Goal: Book appointment/travel/reservation

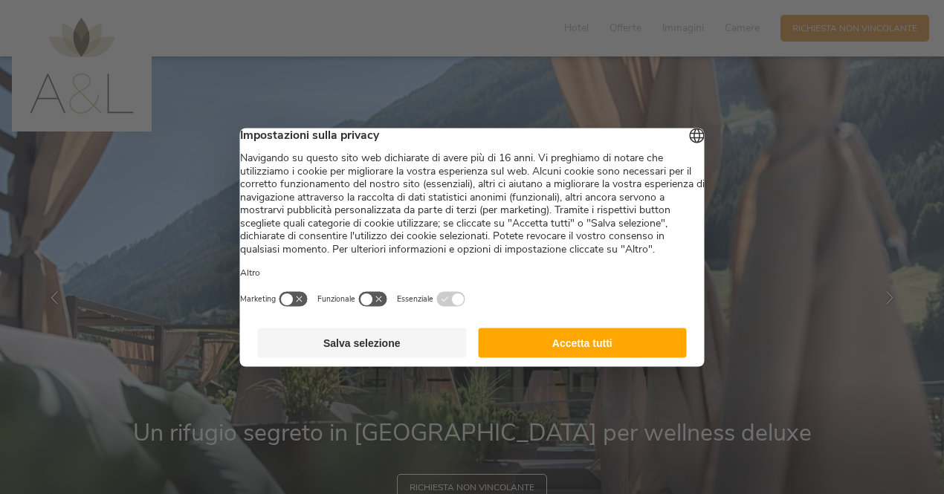
click at [571, 357] on button "Accetta tutti" at bounding box center [582, 343] width 209 height 30
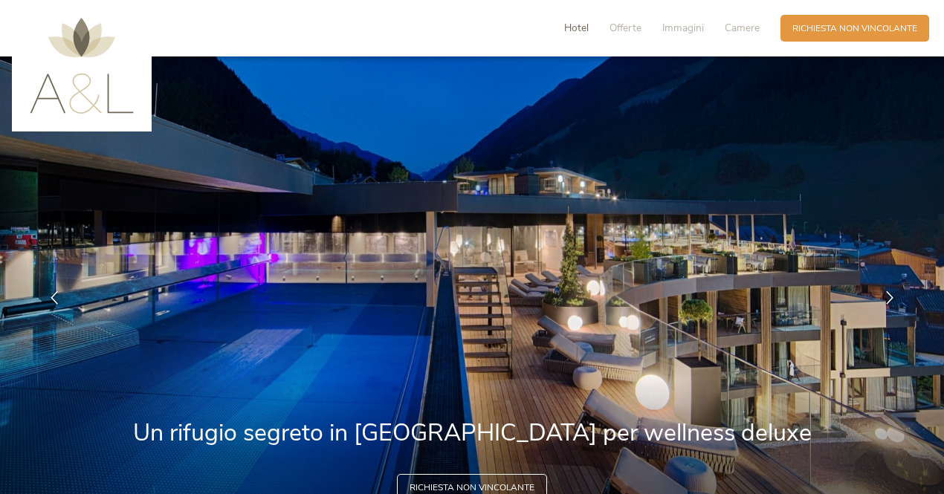
click at [583, 23] on span "Hotel" at bounding box center [576, 28] width 25 height 14
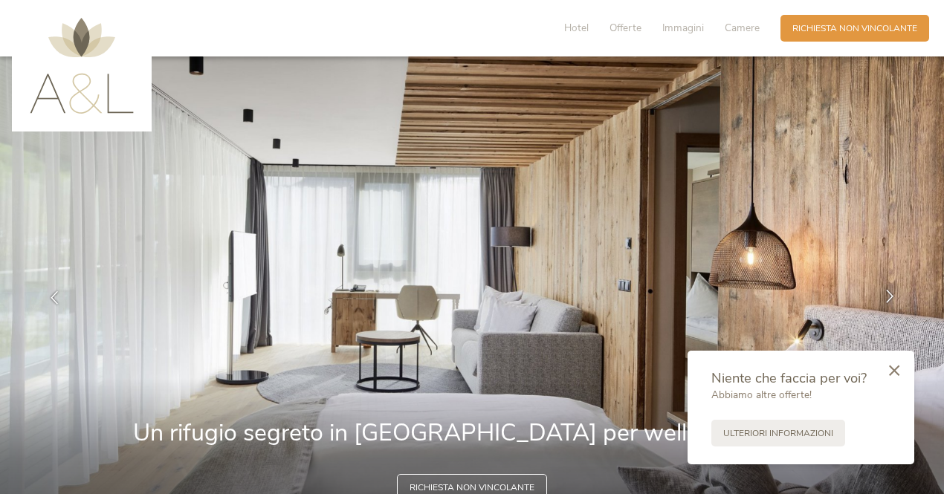
click at [875, 285] on div at bounding box center [889, 297] width 37 height 37
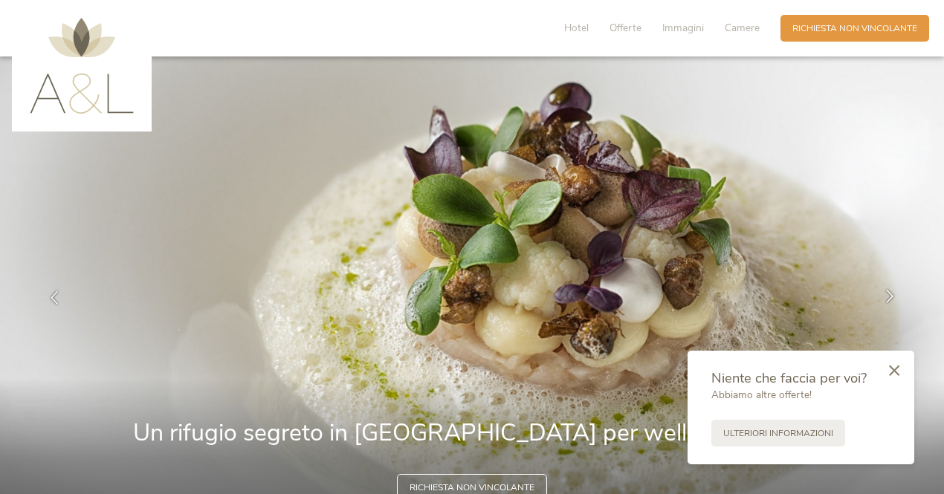
click at [892, 297] on icon at bounding box center [889, 296] width 13 height 13
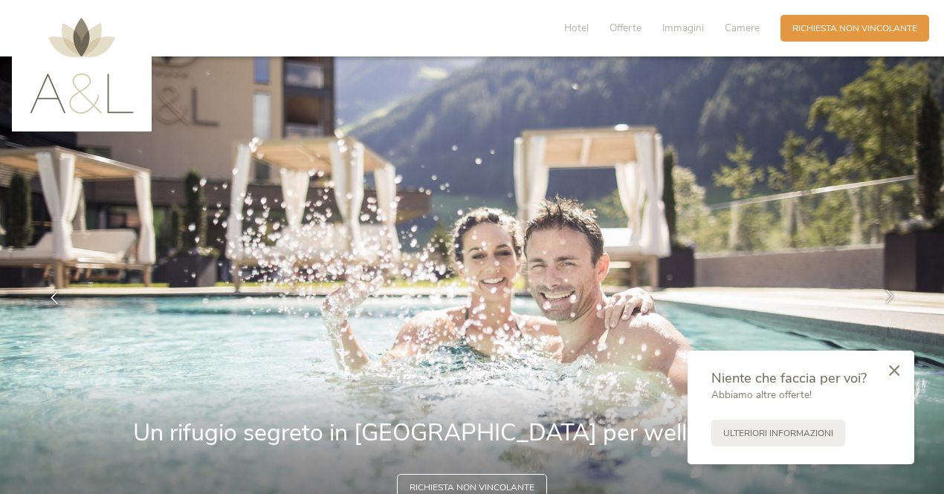
click at [892, 297] on icon at bounding box center [889, 296] width 13 height 13
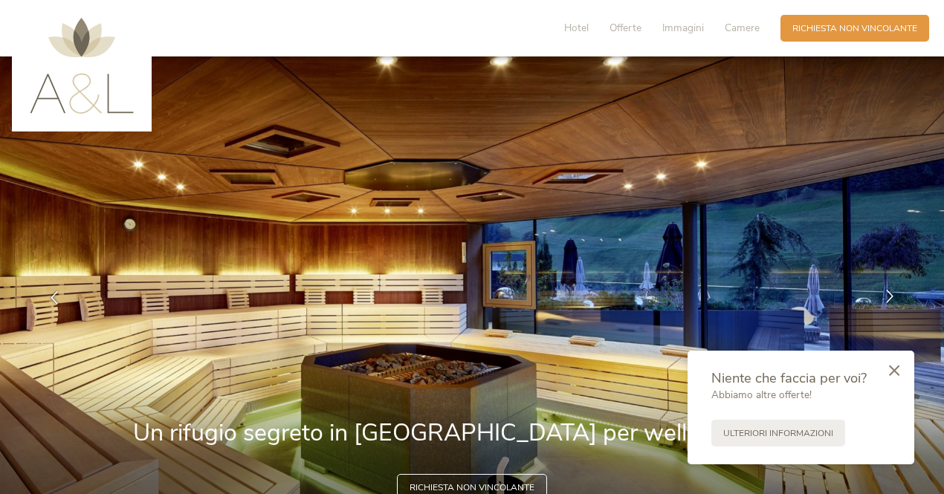
click at [892, 297] on icon at bounding box center [889, 296] width 13 height 13
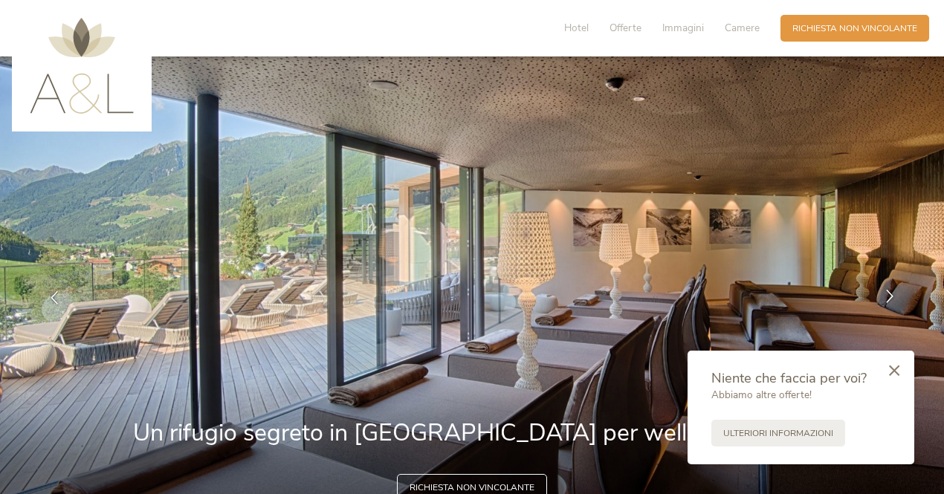
click at [889, 299] on icon at bounding box center [889, 296] width 13 height 13
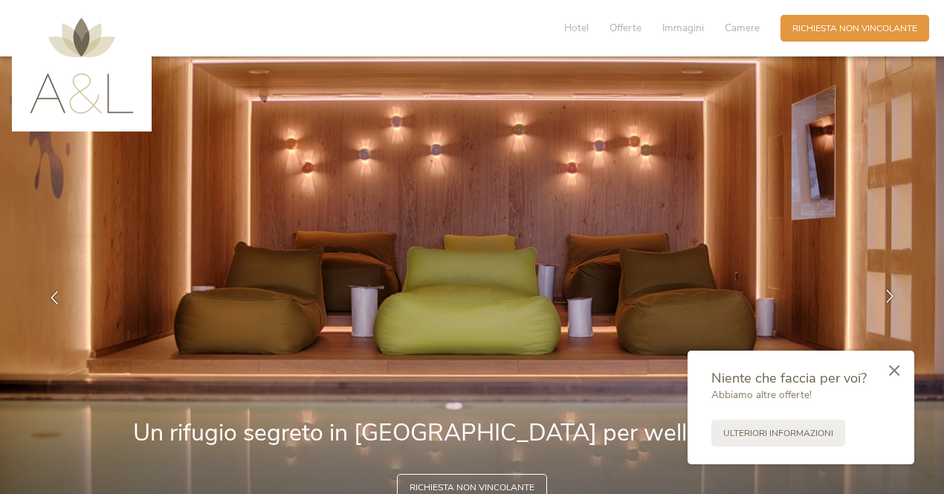
click at [889, 299] on icon at bounding box center [889, 296] width 13 height 13
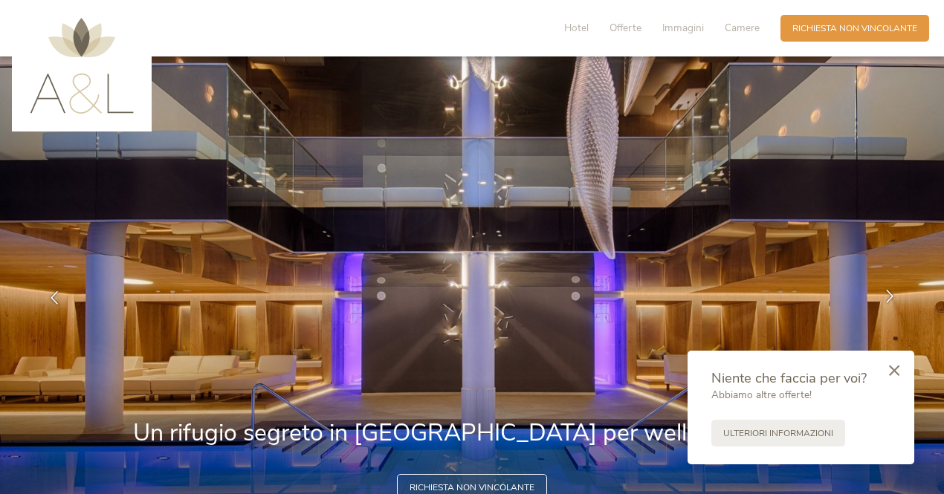
click at [889, 299] on icon at bounding box center [889, 296] width 13 height 13
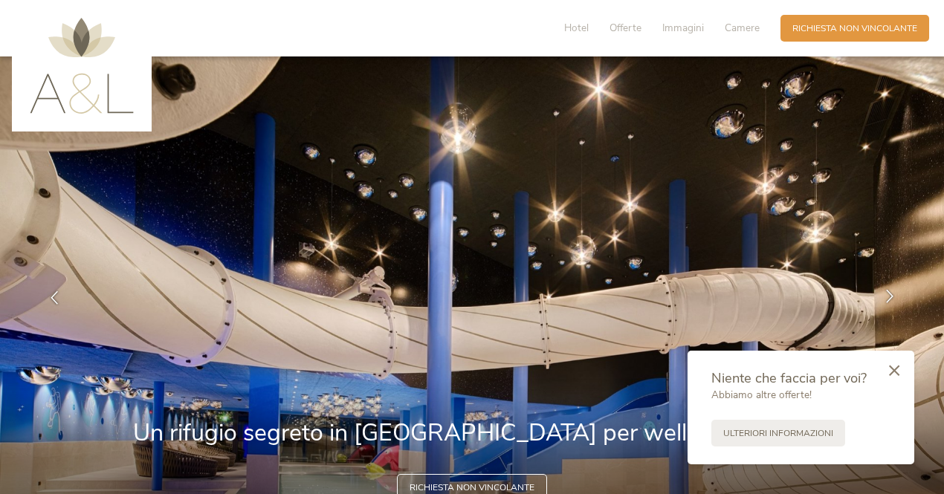
click at [889, 299] on icon at bounding box center [889, 296] width 13 height 13
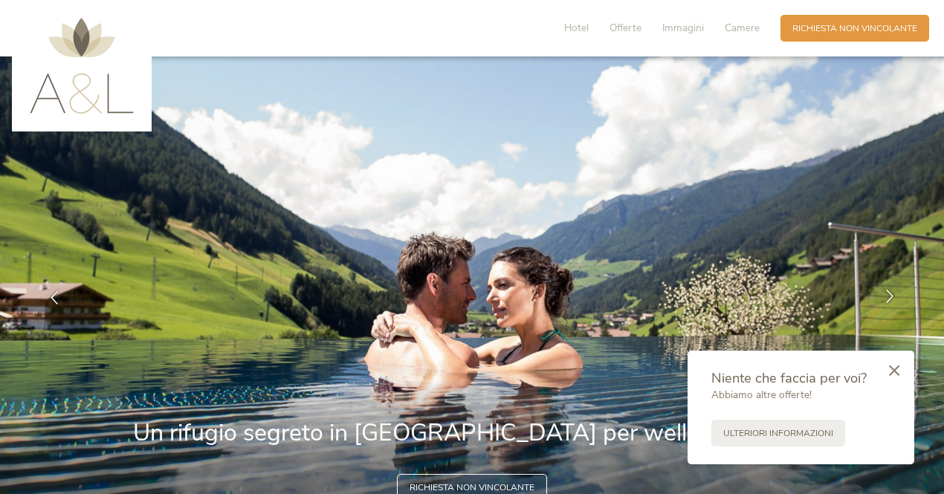
click at [889, 299] on icon at bounding box center [889, 296] width 13 height 13
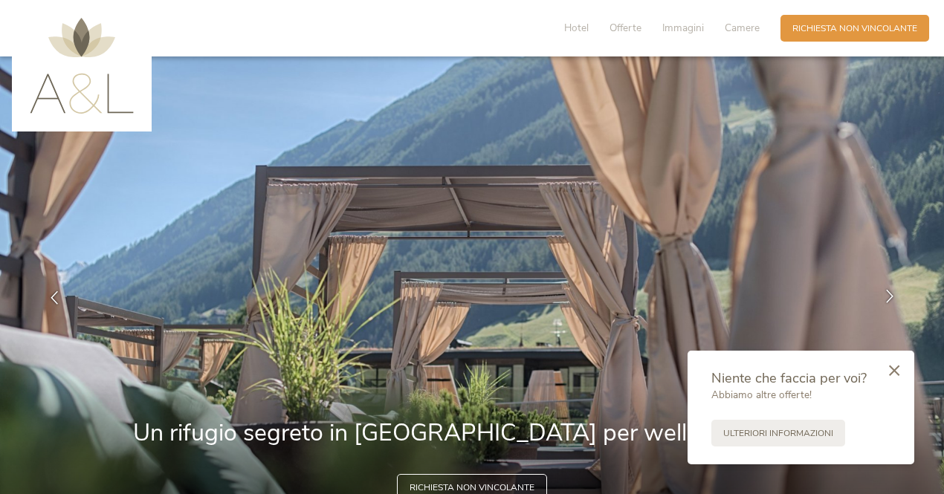
click at [889, 299] on icon at bounding box center [889, 296] width 13 height 13
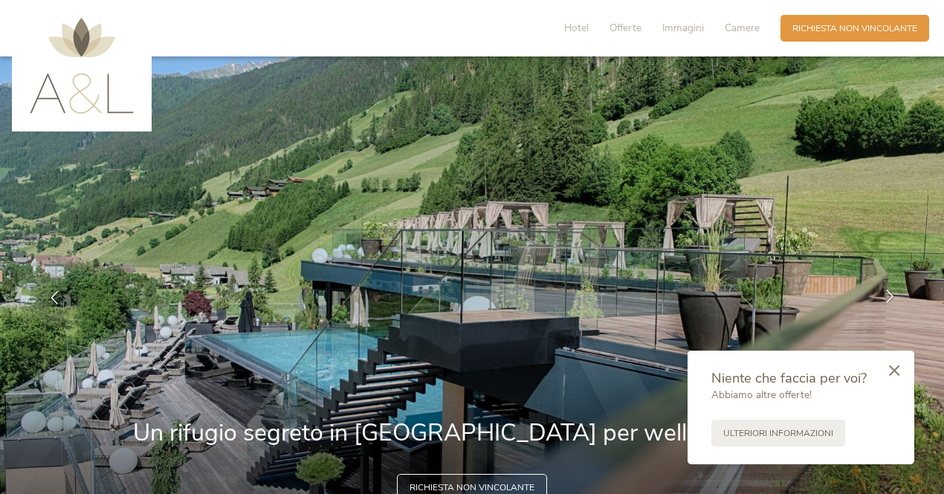
click at [889, 299] on icon at bounding box center [889, 296] width 13 height 13
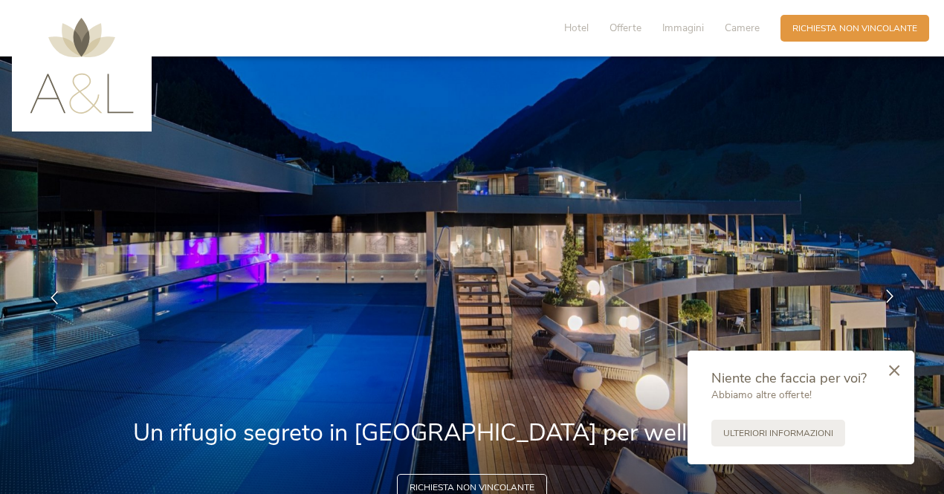
click at [889, 299] on icon at bounding box center [889, 296] width 13 height 13
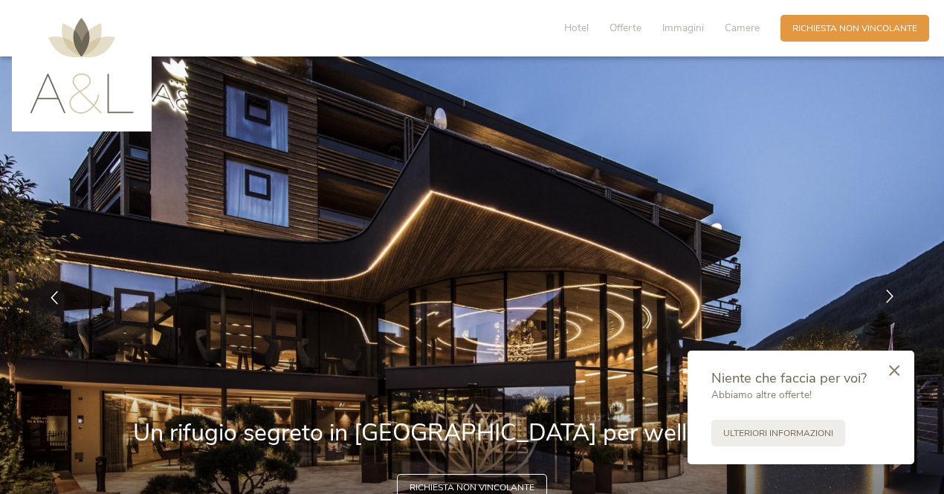
click at [889, 299] on icon at bounding box center [889, 296] width 13 height 13
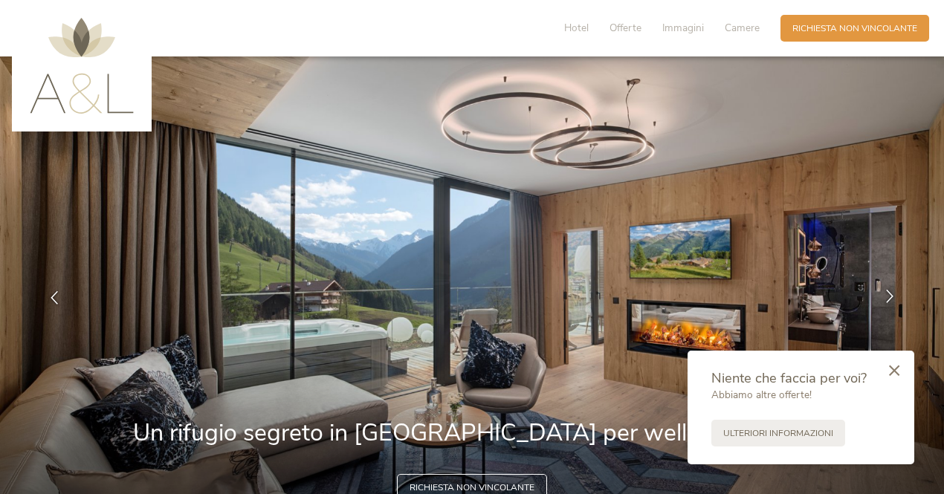
click at [889, 299] on icon at bounding box center [889, 296] width 13 height 13
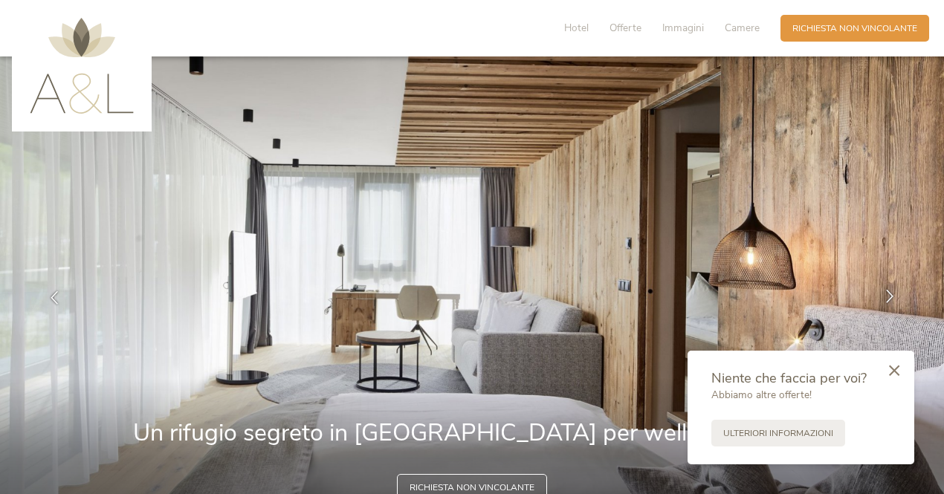
click at [889, 299] on icon at bounding box center [889, 296] width 13 height 13
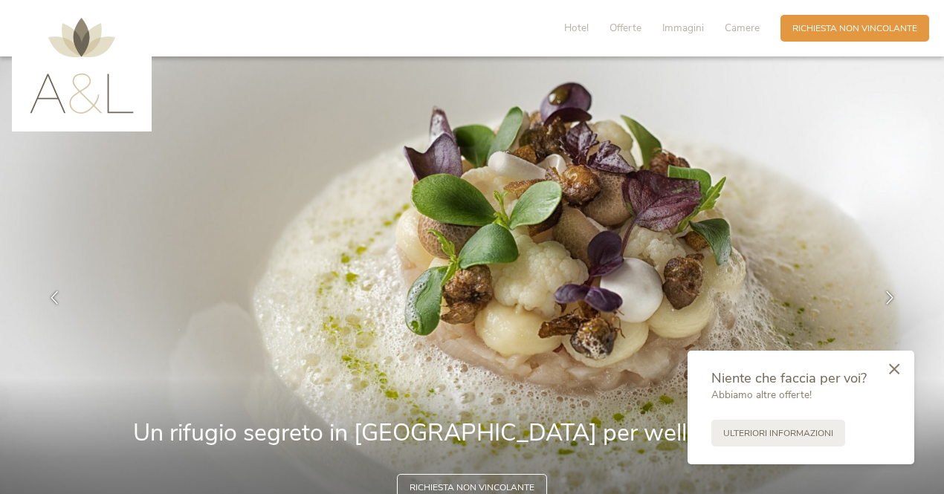
click at [898, 363] on div at bounding box center [894, 370] width 40 height 42
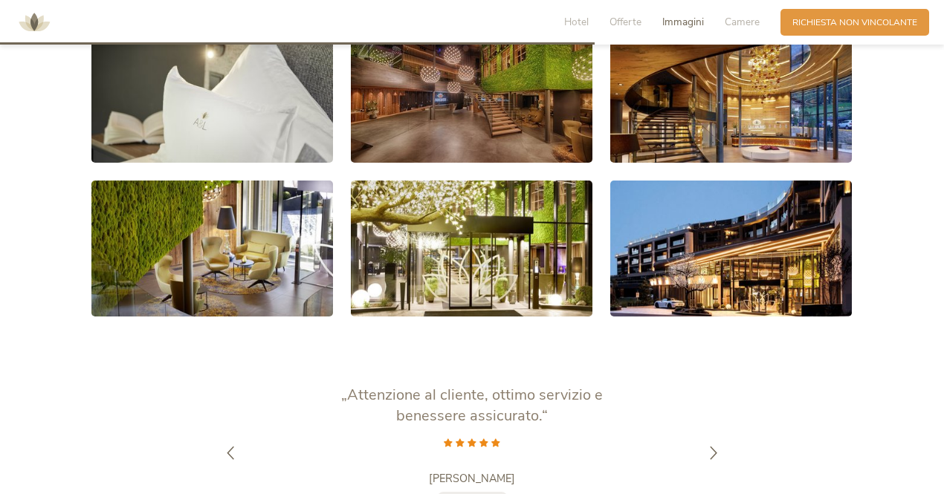
scroll to position [2304, 0]
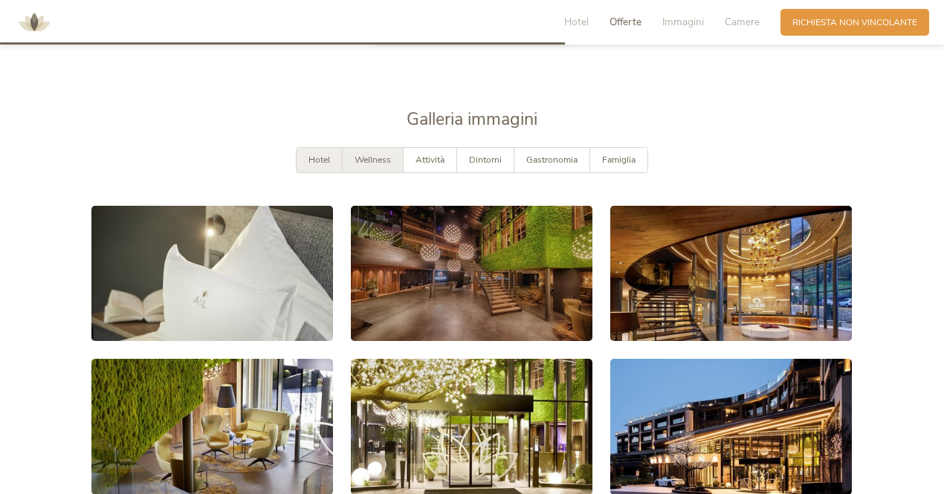
click at [376, 154] on span "Wellness" at bounding box center [372, 160] width 36 height 12
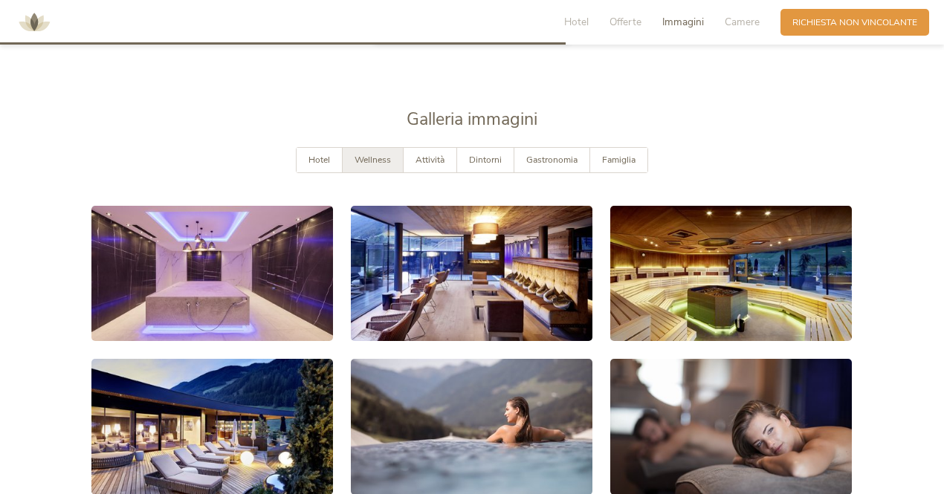
scroll to position [2386, 0]
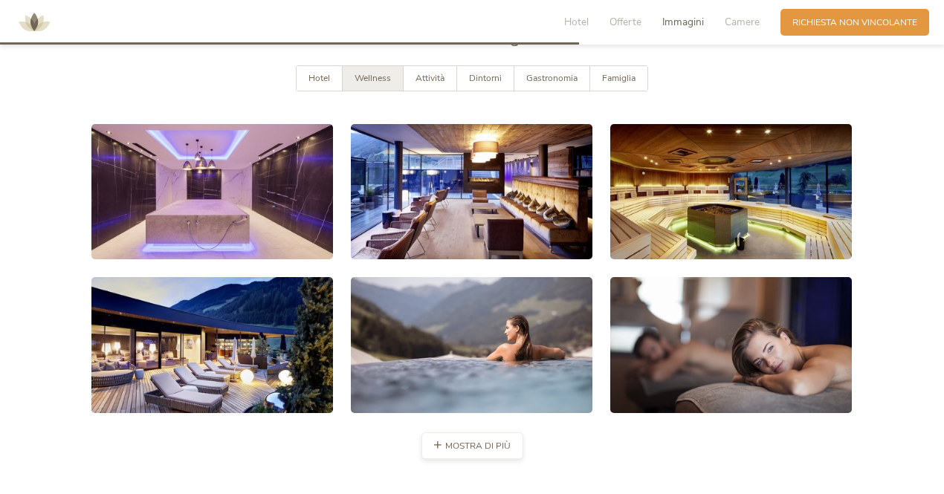
click at [481, 440] on span "mostra di più" at bounding box center [477, 446] width 65 height 13
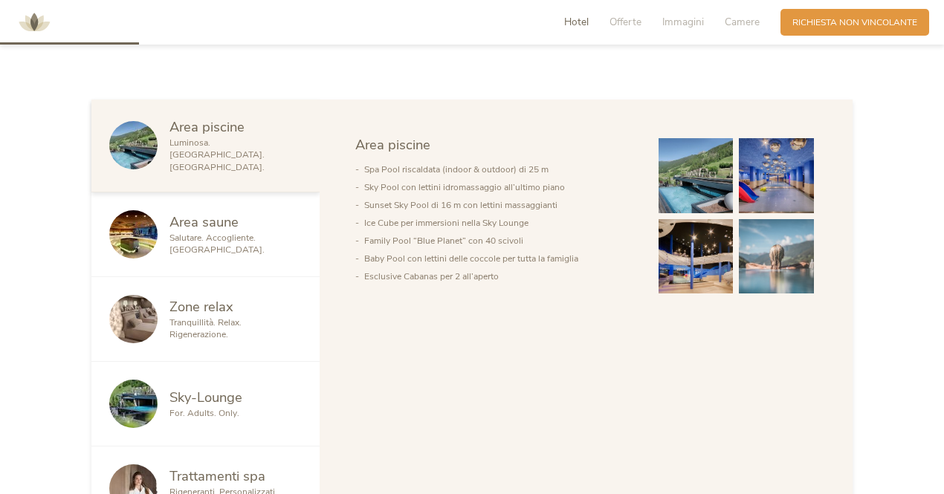
scroll to position [733, 0]
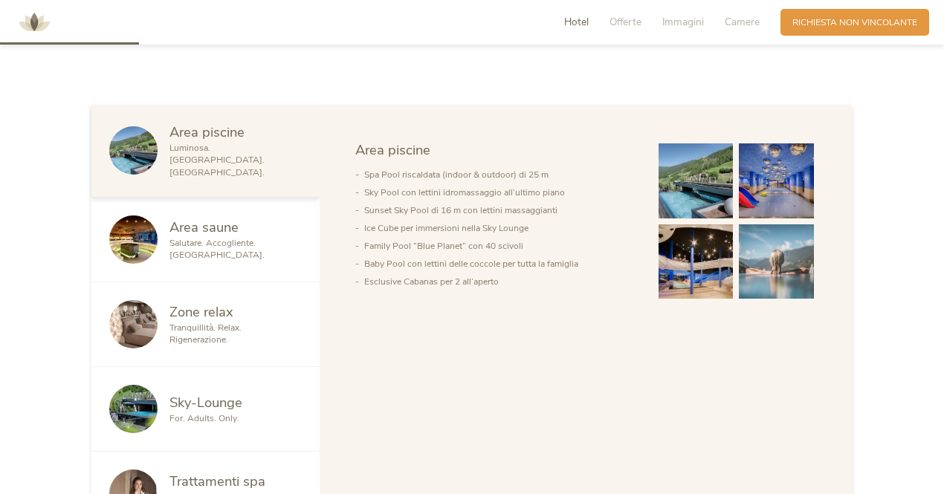
click at [198, 218] on span "Area saune" at bounding box center [203, 227] width 69 height 19
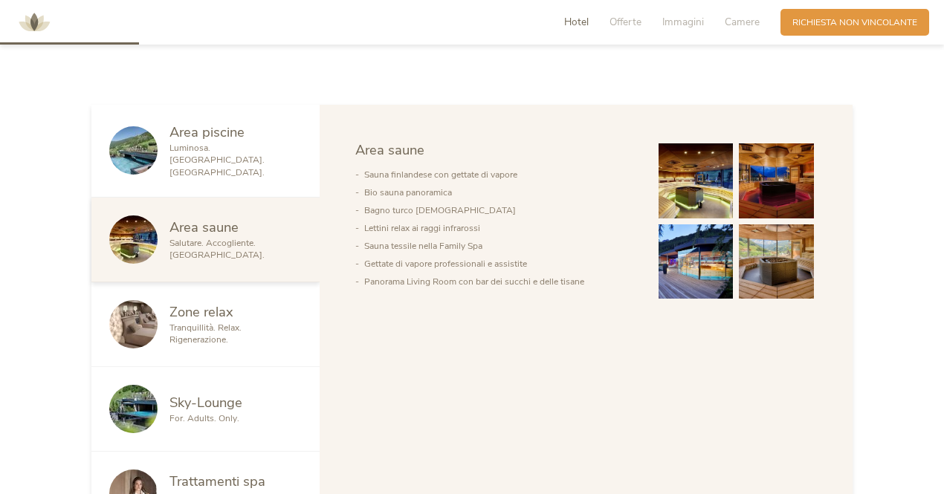
click at [726, 160] on img at bounding box center [695, 180] width 75 height 75
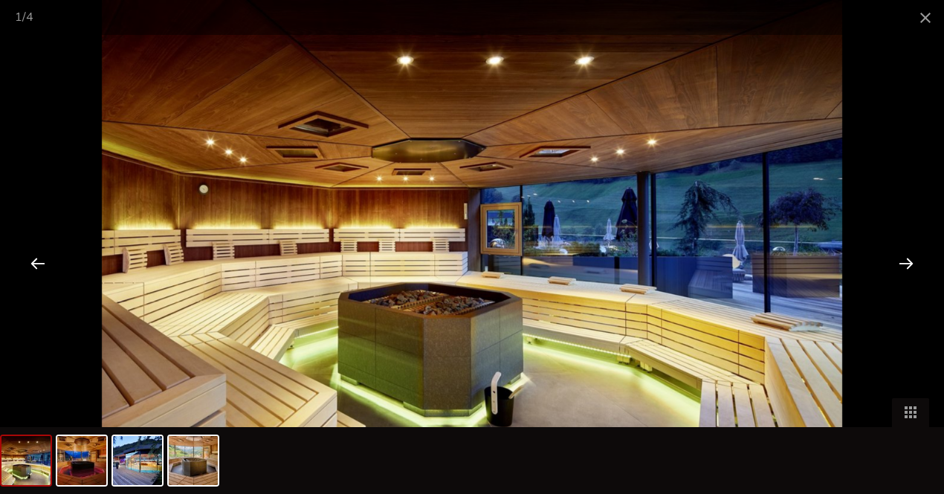
click at [892, 253] on div at bounding box center [906, 263] width 46 height 46
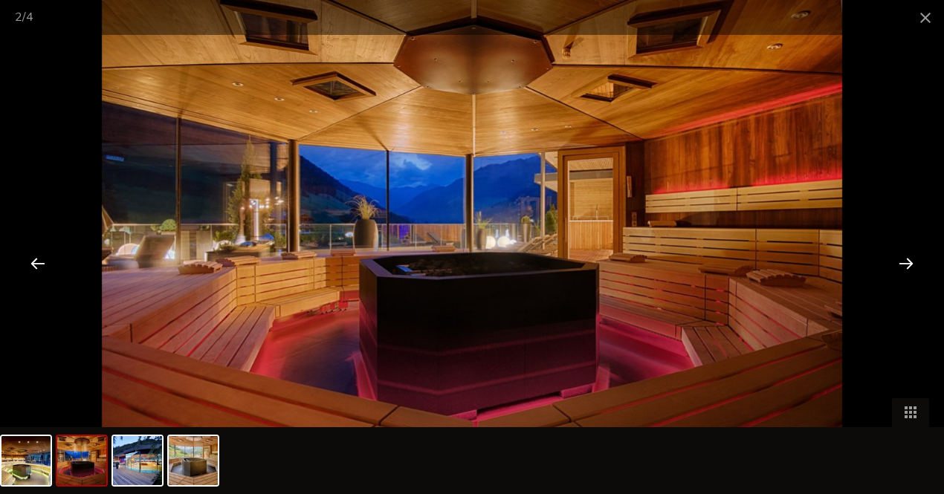
click at [892, 253] on div at bounding box center [906, 263] width 46 height 46
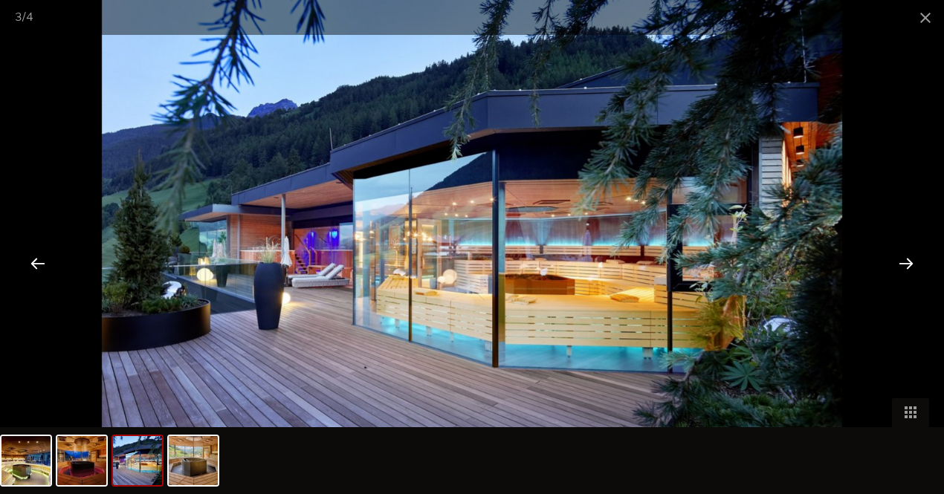
click at [892, 253] on div at bounding box center [906, 263] width 46 height 46
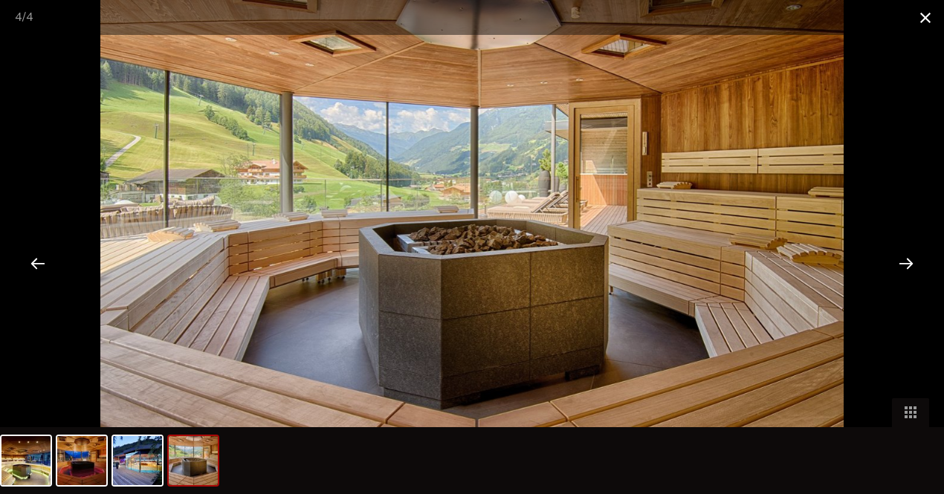
click at [917, 20] on span at bounding box center [924, 17] width 37 height 35
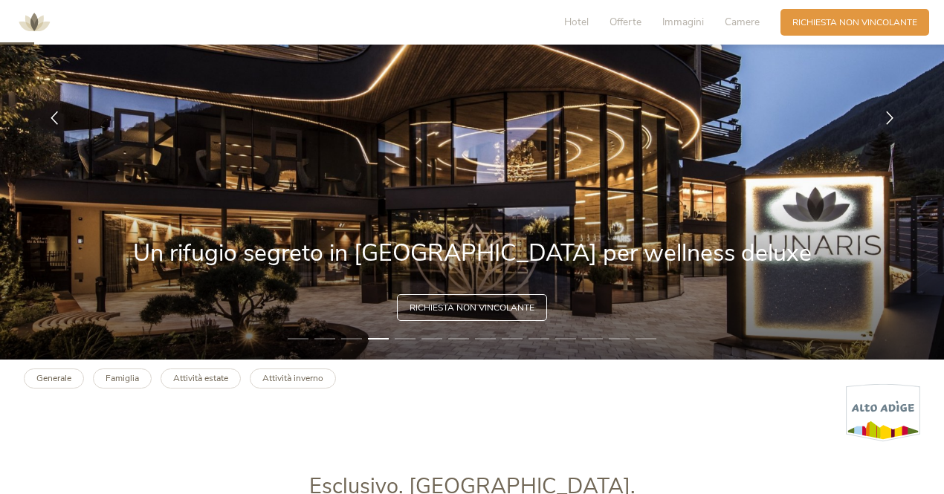
scroll to position [0, 0]
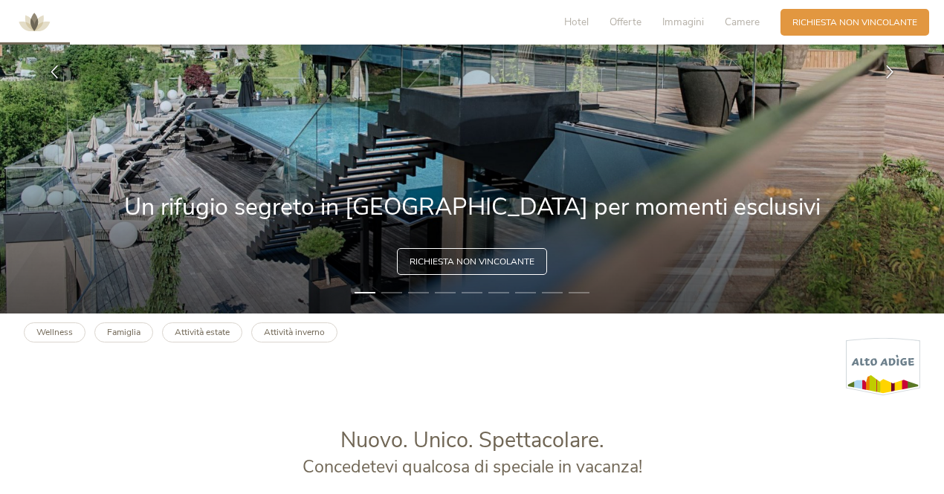
scroll to position [380, 0]
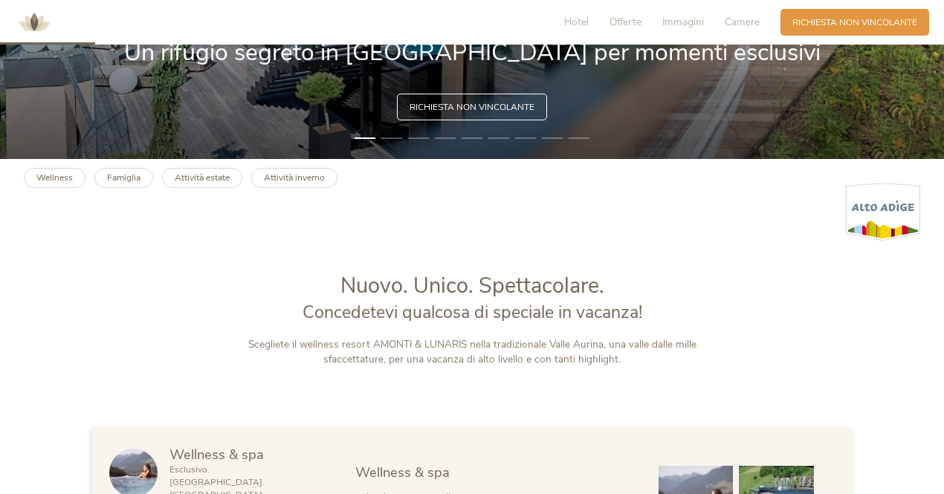
drag, startPoint x: 950, startPoint y: 14, endPoint x: 950, endPoint y: 130, distance: 115.9
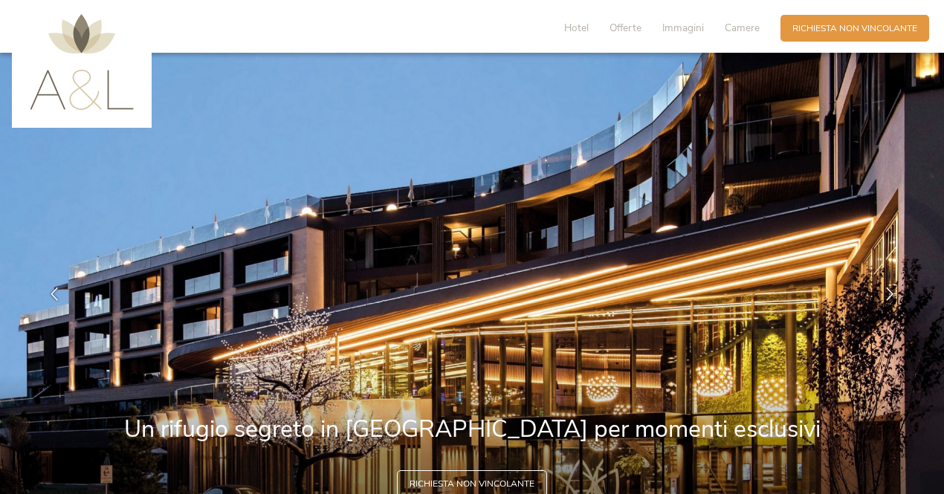
scroll to position [0, 0]
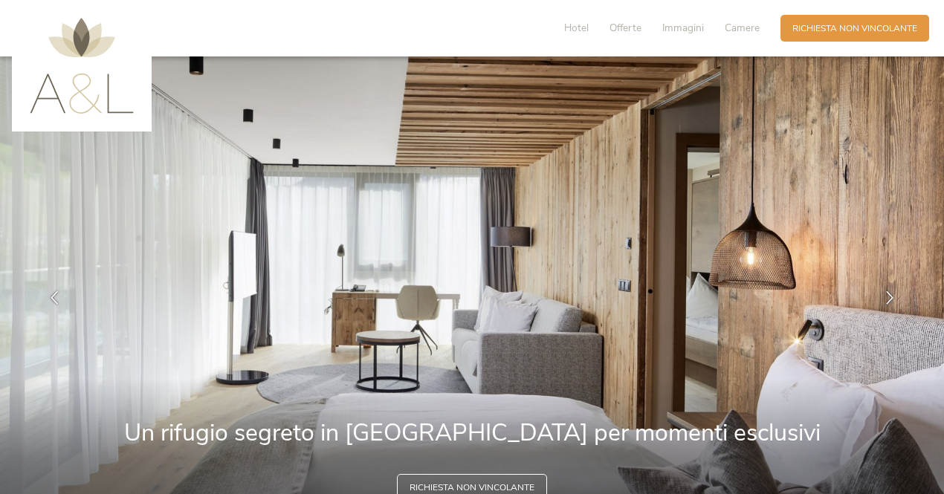
click at [587, 24] on div "Hotel Offerte Immagini Camere" at bounding box center [664, 28] width 231 height 27
click at [581, 27] on div "Hotel Offerte Immagini Camere" at bounding box center [664, 28] width 231 height 27
click at [581, 27] on span "Hotel" at bounding box center [576, 28] width 25 height 14
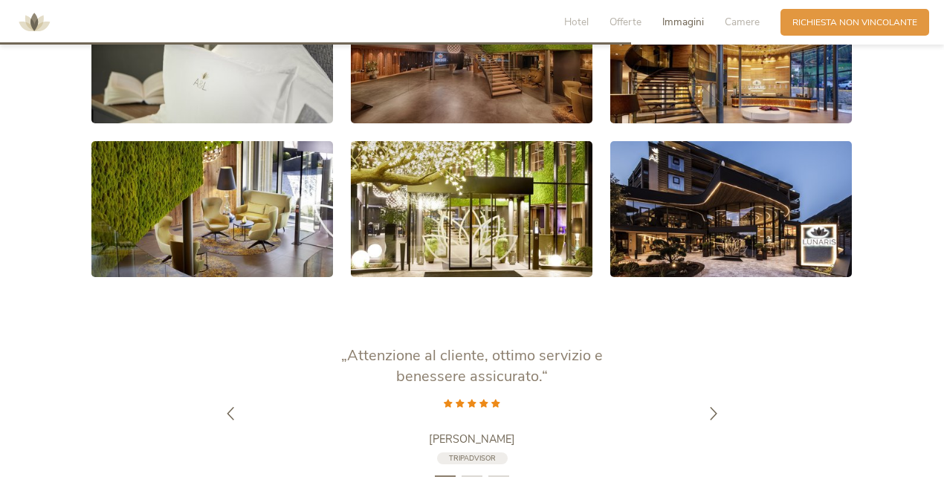
scroll to position [2395, 0]
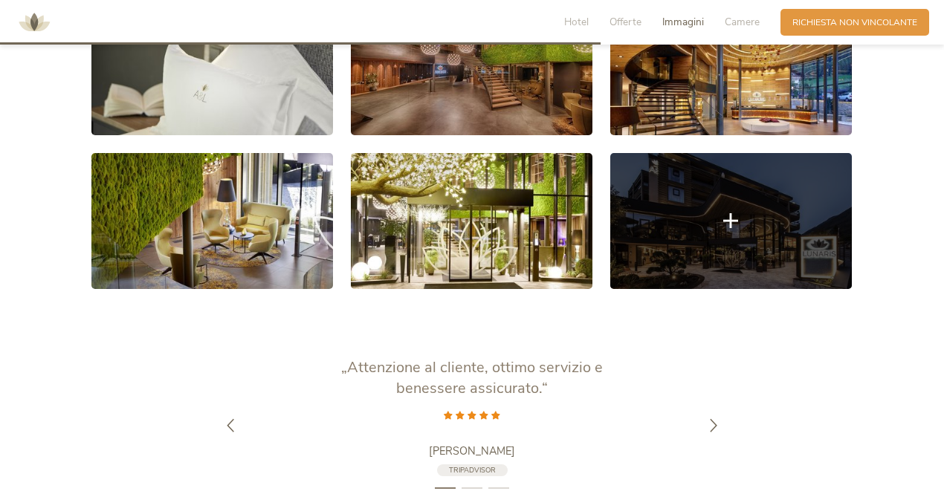
click at [669, 250] on link at bounding box center [730, 221] width 241 height 136
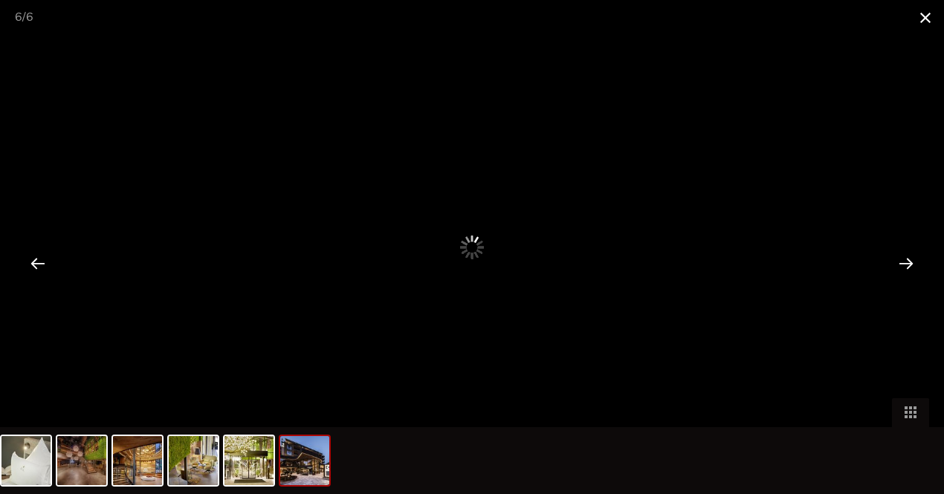
click at [929, 5] on span at bounding box center [924, 17] width 37 height 35
